Goal: Information Seeking & Learning: Learn about a topic

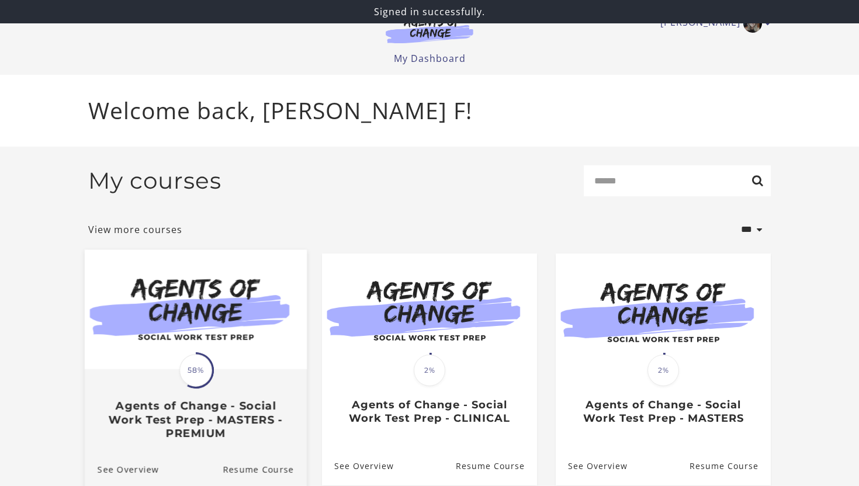
click at [229, 369] on img at bounding box center [196, 310] width 222 height 120
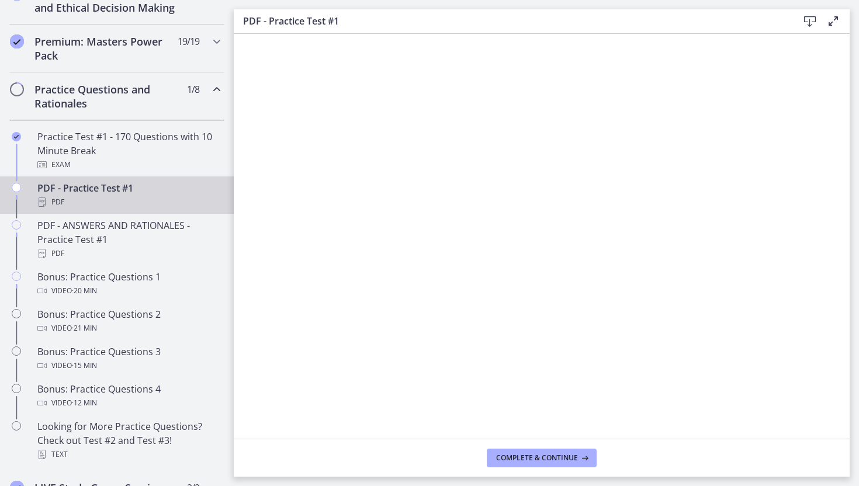
scroll to position [544, 0]
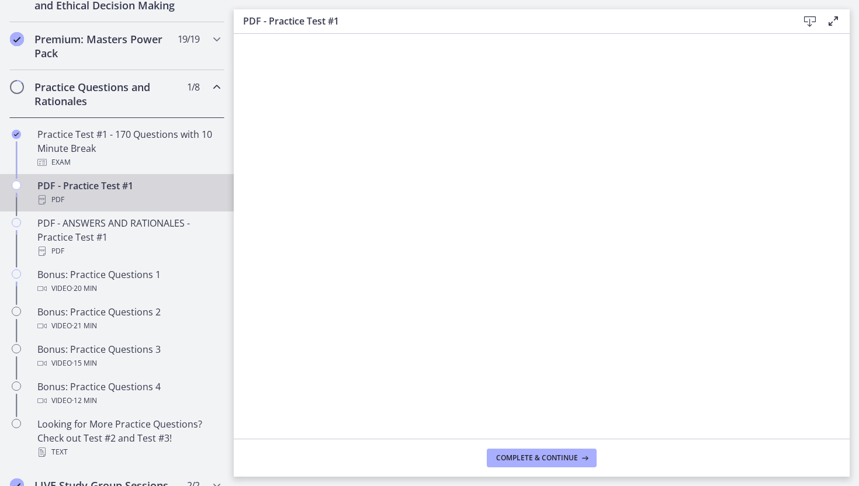
click at [150, 194] on div "PDF" at bounding box center [128, 200] width 182 height 14
click at [534, 455] on span "Complete & continue" at bounding box center [537, 458] width 82 height 9
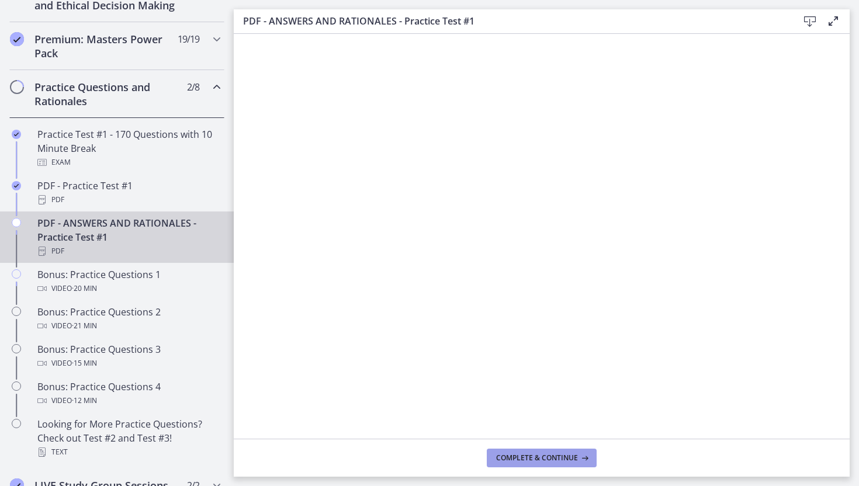
click at [534, 455] on span "Complete & continue" at bounding box center [537, 458] width 82 height 9
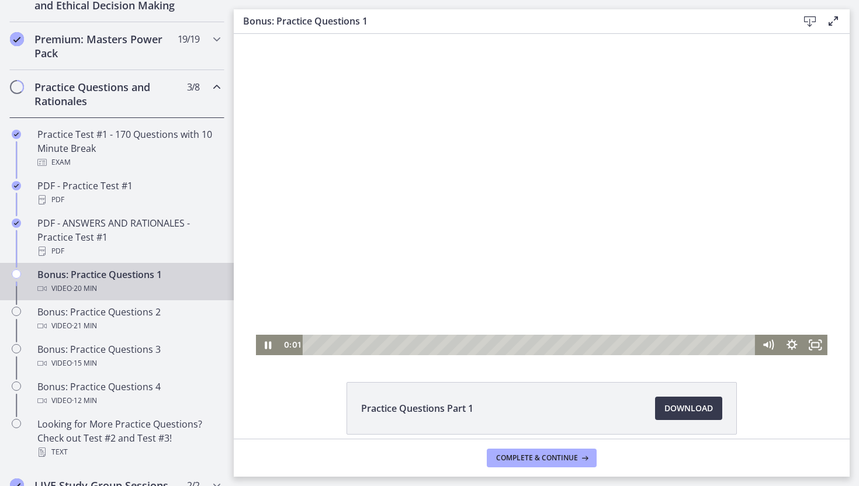
click at [510, 256] on div at bounding box center [542, 195] width 572 height 322
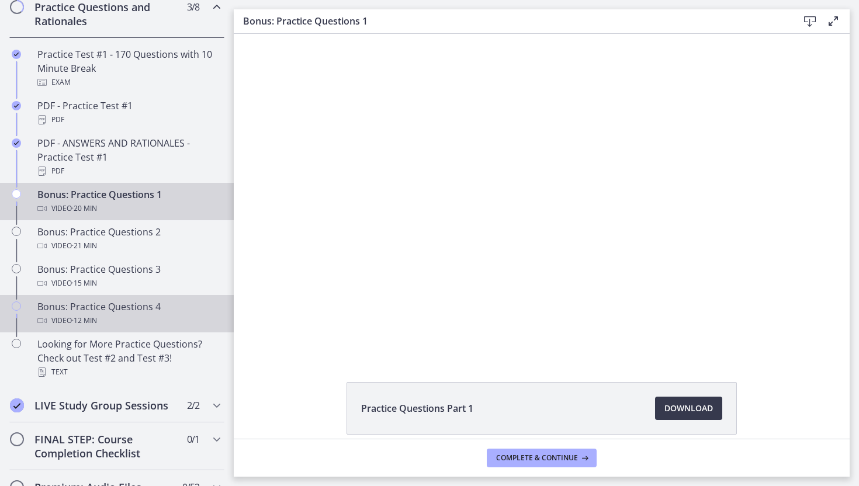
scroll to position [630, 0]
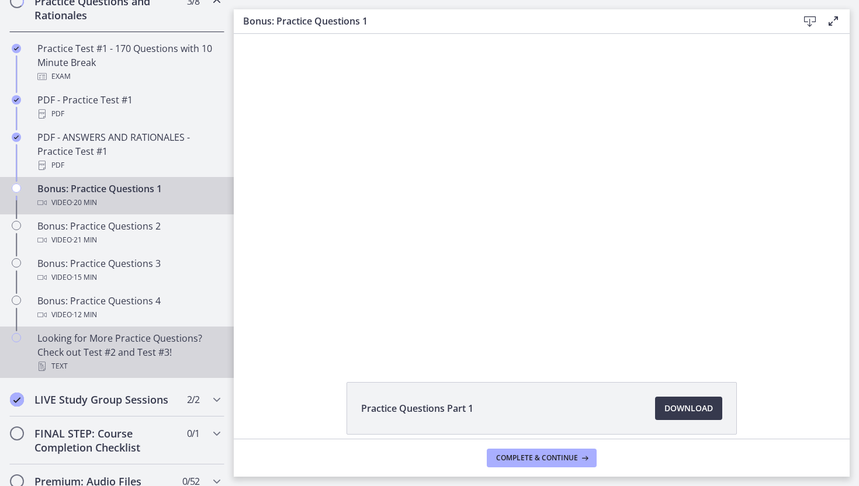
click at [136, 358] on div "Looking for More Practice Questions? Check out Test #2 and Test #3! Text" at bounding box center [128, 352] width 182 height 42
